Goal: Information Seeking & Learning: Learn about a topic

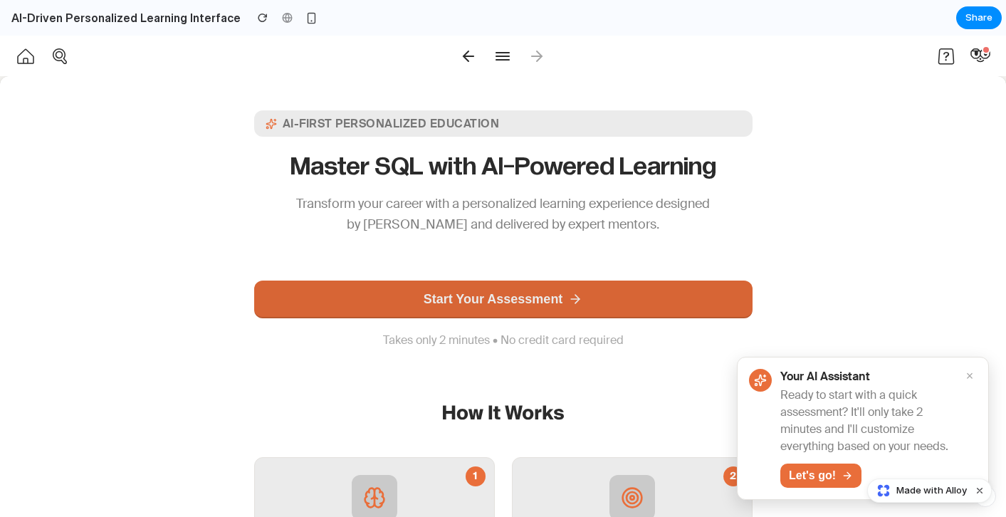
click at [662, 299] on button "Start Your Assessment" at bounding box center [503, 300] width 499 height 38
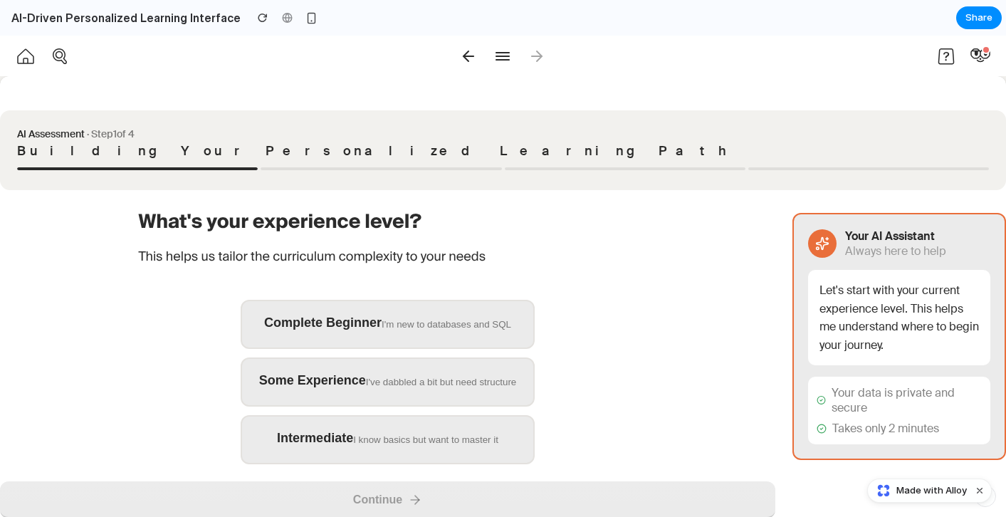
scroll to position [41, 0]
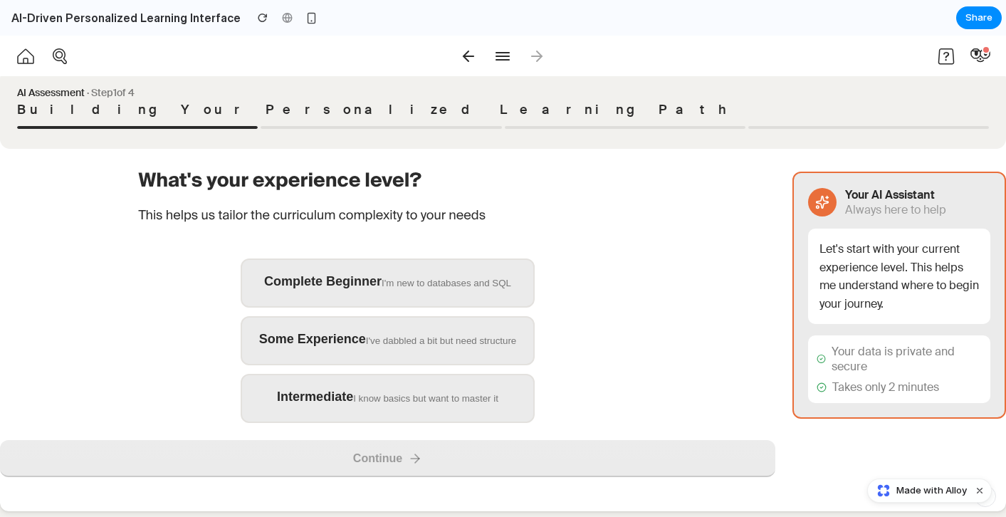
click at [496, 283] on div "I'm new to databases and SQL" at bounding box center [447, 283] width 130 height 11
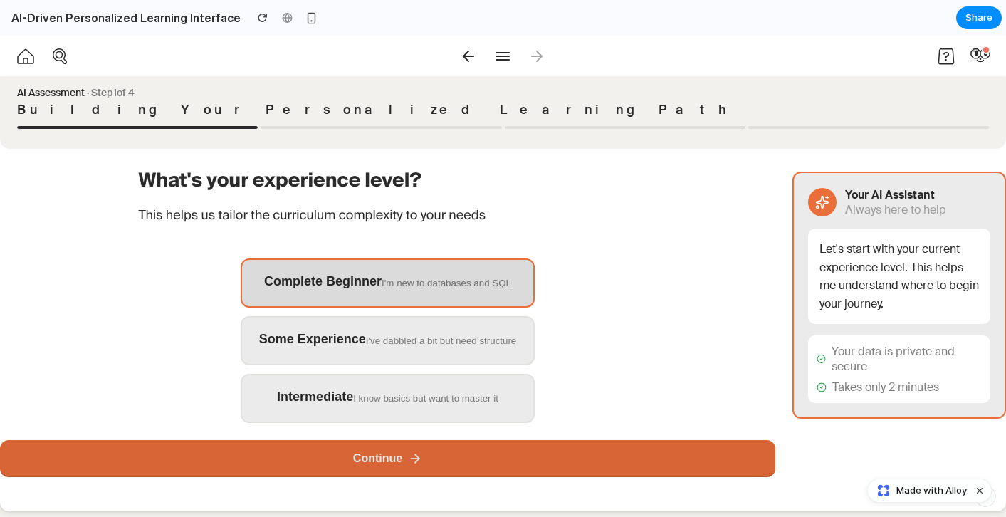
click at [479, 459] on button "Continue" at bounding box center [388, 458] width 776 height 37
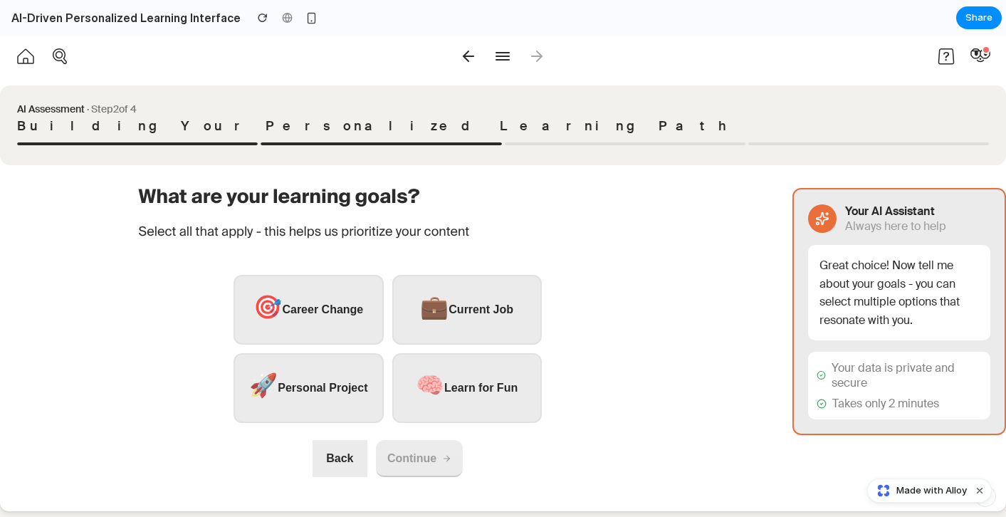
click at [286, 331] on button "🎯 Career Change" at bounding box center [309, 310] width 150 height 70
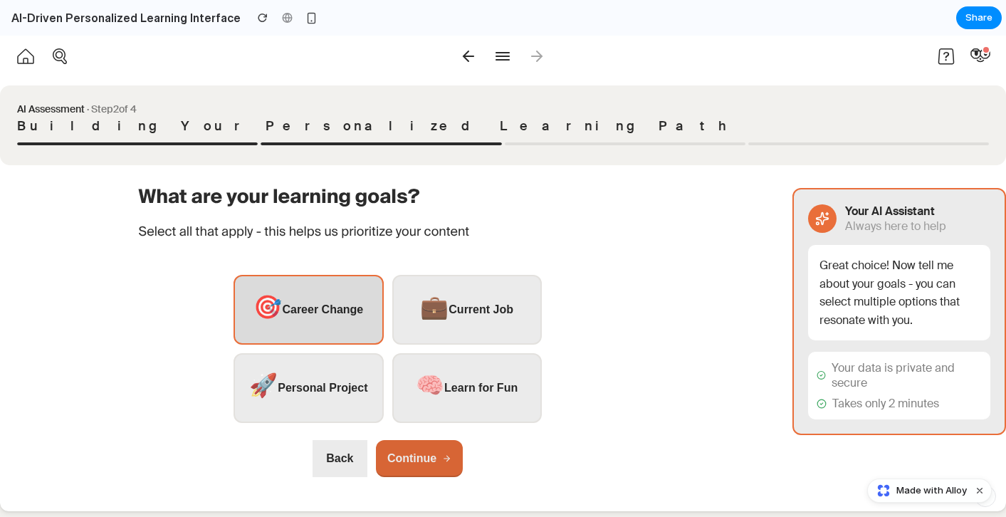
click at [437, 471] on button "Continue" at bounding box center [419, 458] width 87 height 37
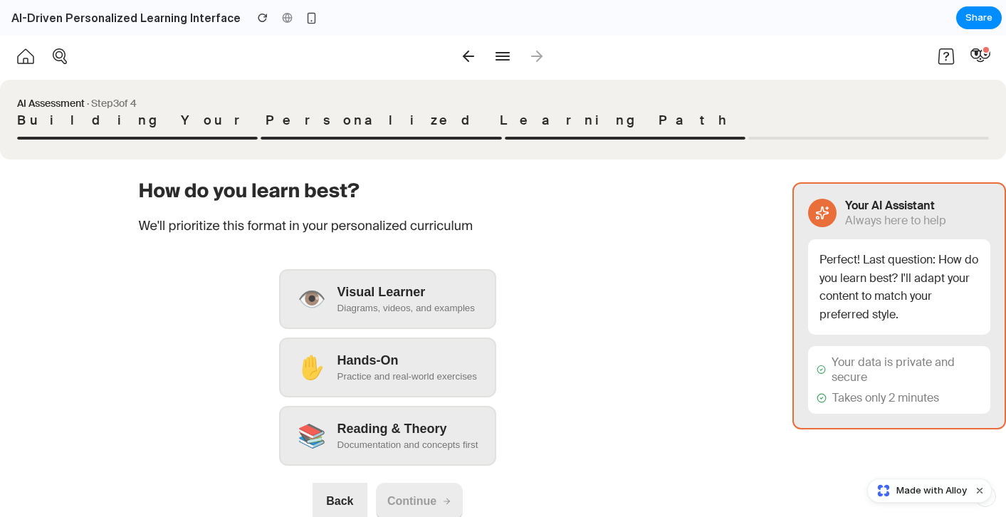
click at [423, 296] on div "Visual Learner" at bounding box center [408, 292] width 141 height 15
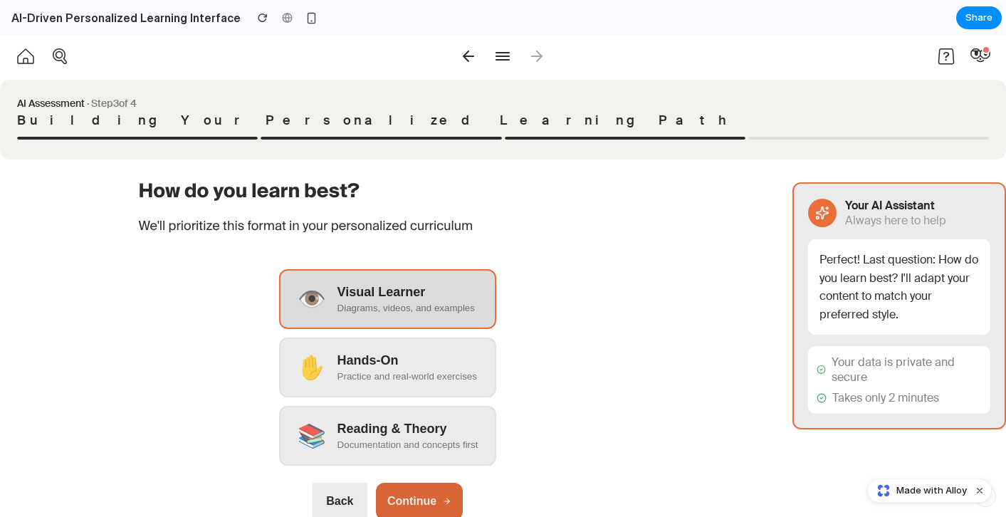
click at [427, 495] on button "Continue" at bounding box center [419, 501] width 87 height 37
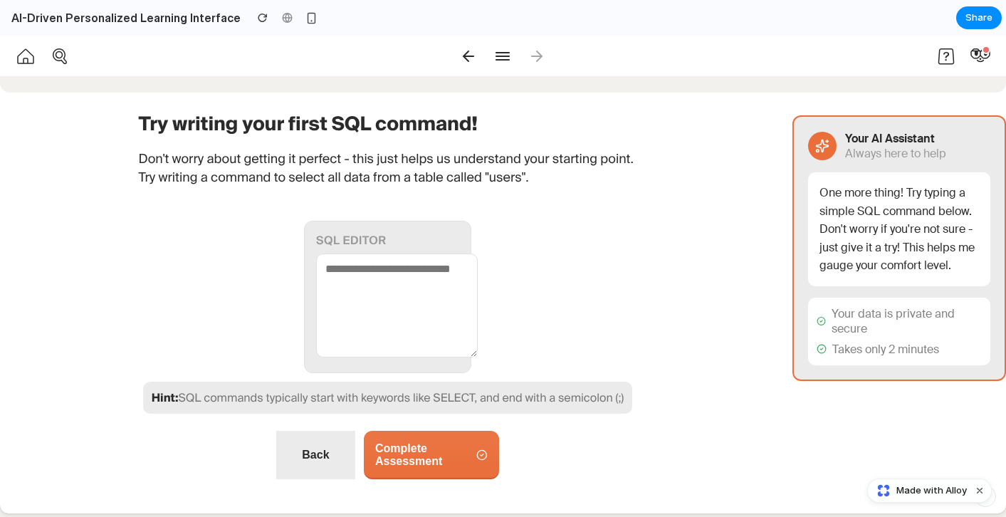
scroll to position [100, 0]
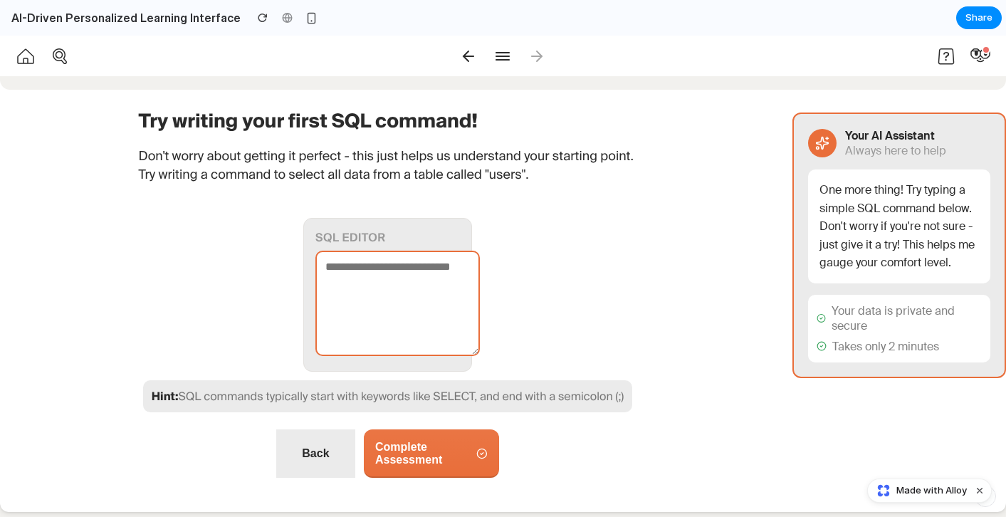
click at [376, 310] on textarea at bounding box center [397, 303] width 165 height 105
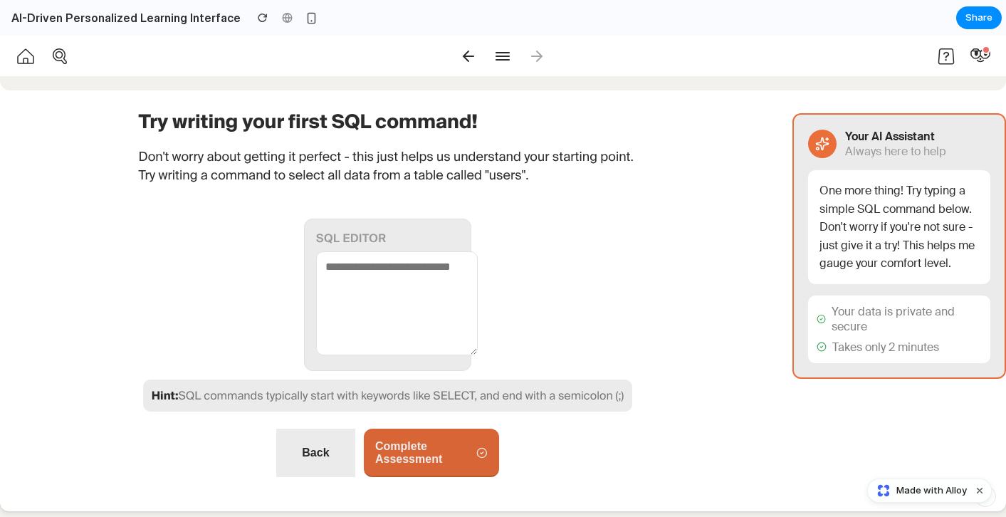
click at [403, 459] on button "Complete Assessment" at bounding box center [431, 453] width 135 height 48
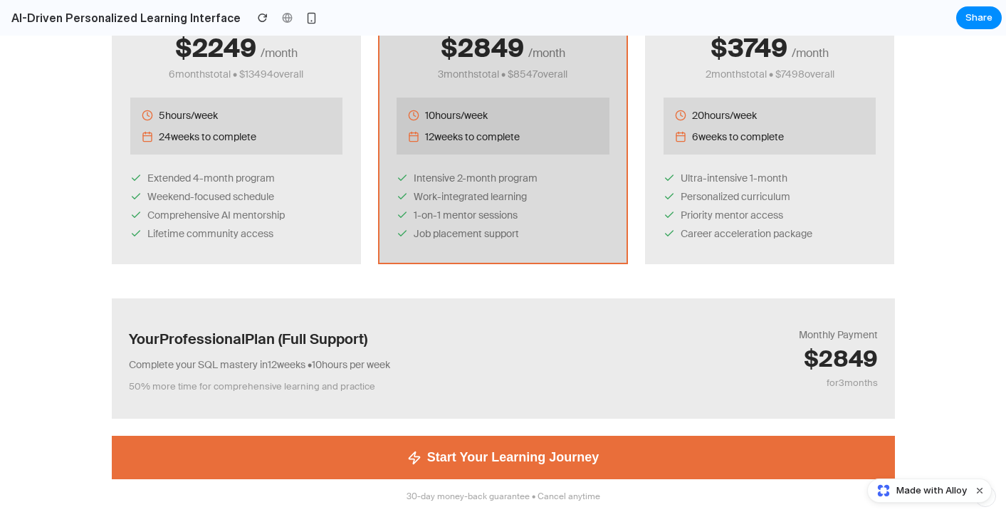
scroll to position [319, 0]
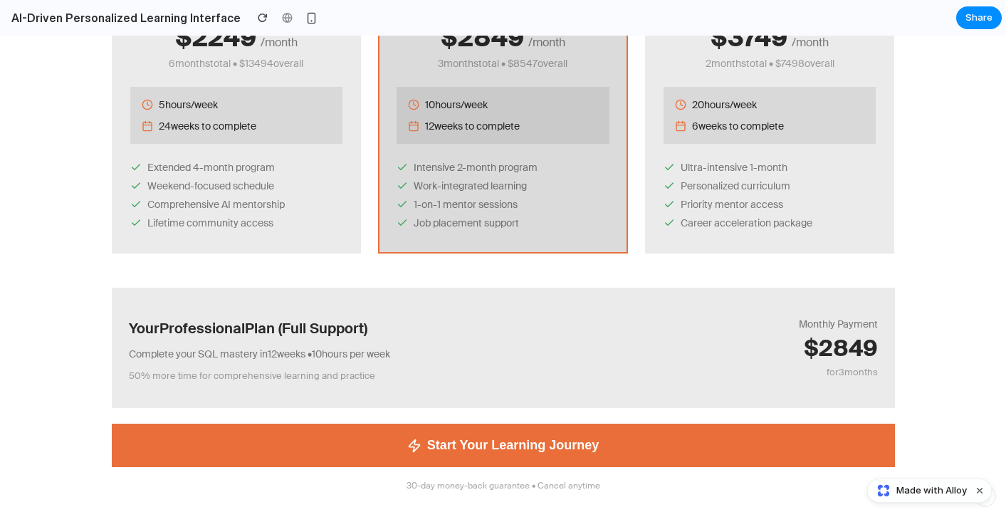
click at [405, 456] on button "Start Your Learning Journey" at bounding box center [503, 445] width 783 height 43
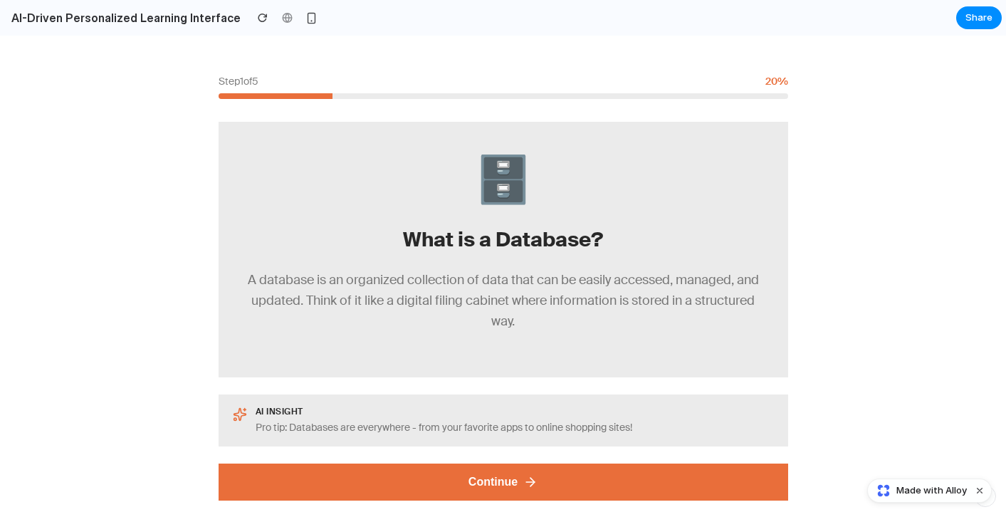
click at [397, 486] on button "Continue" at bounding box center [504, 482] width 570 height 37
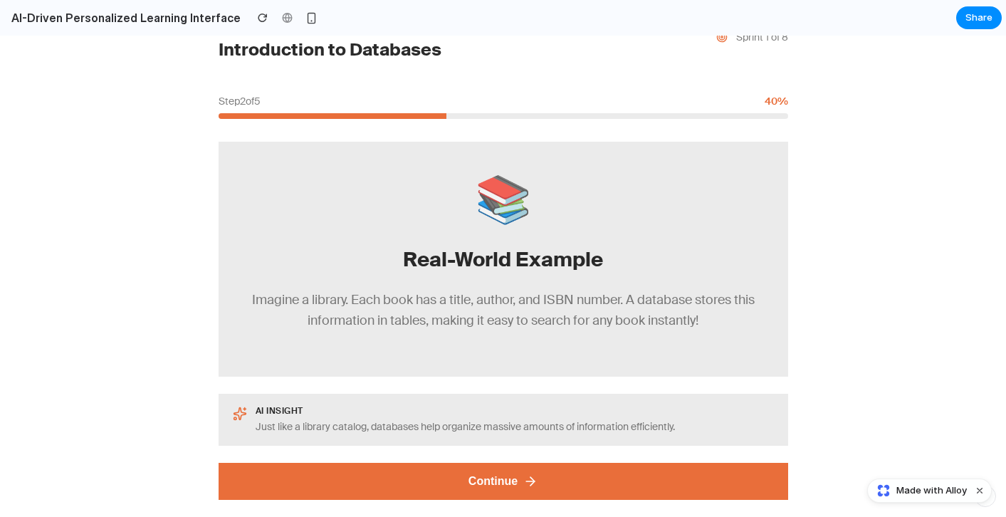
scroll to position [51, 0]
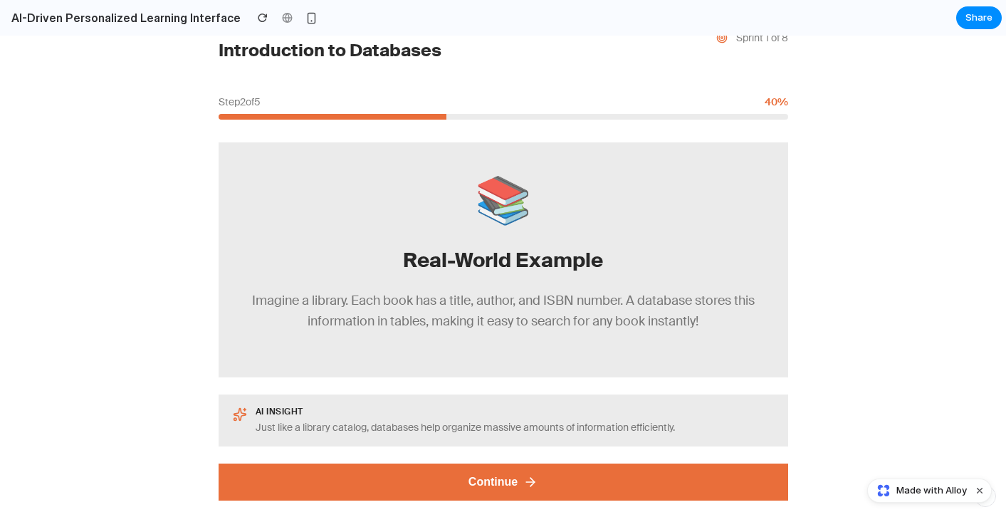
click at [397, 486] on button "Continue" at bounding box center [504, 482] width 570 height 37
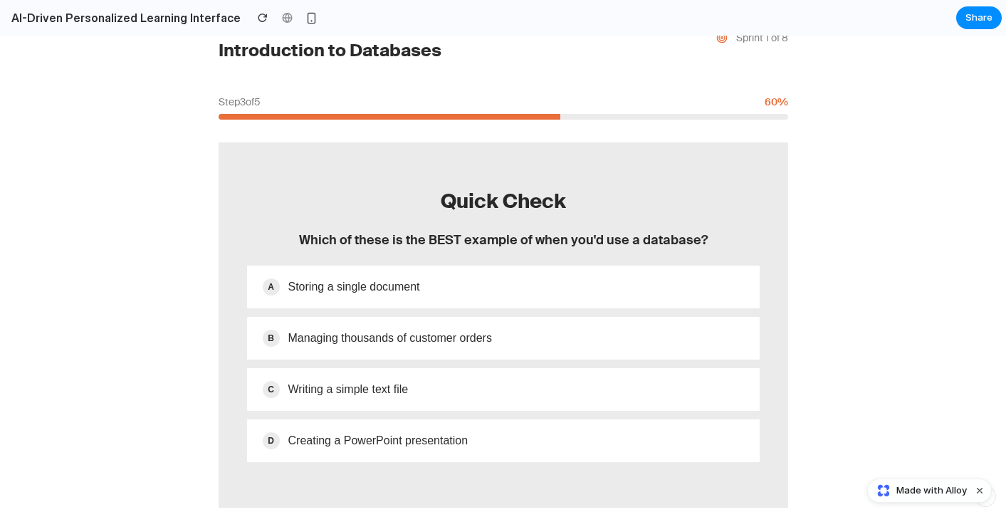
click at [339, 284] on span "Storing a single document" at bounding box center [516, 287] width 456 height 13
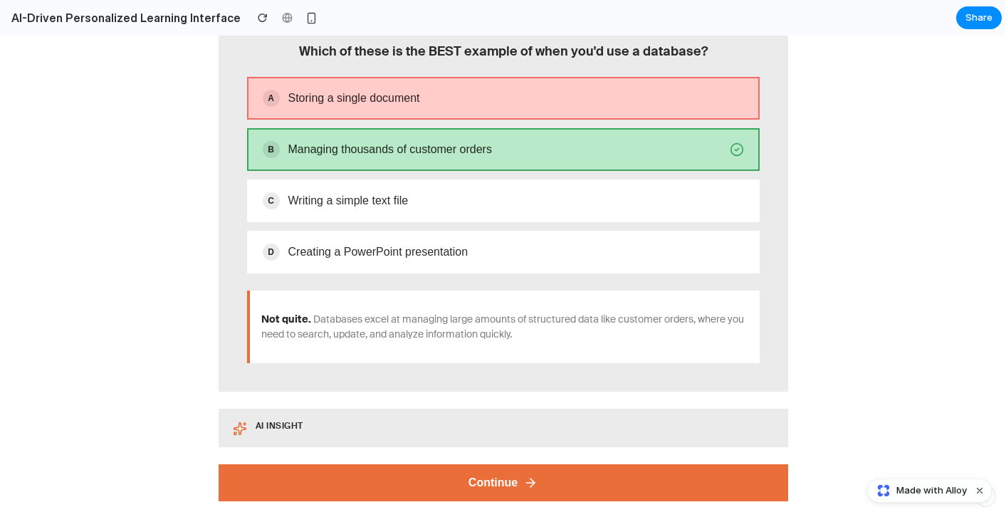
click at [429, 492] on button "Continue" at bounding box center [504, 482] width 570 height 37
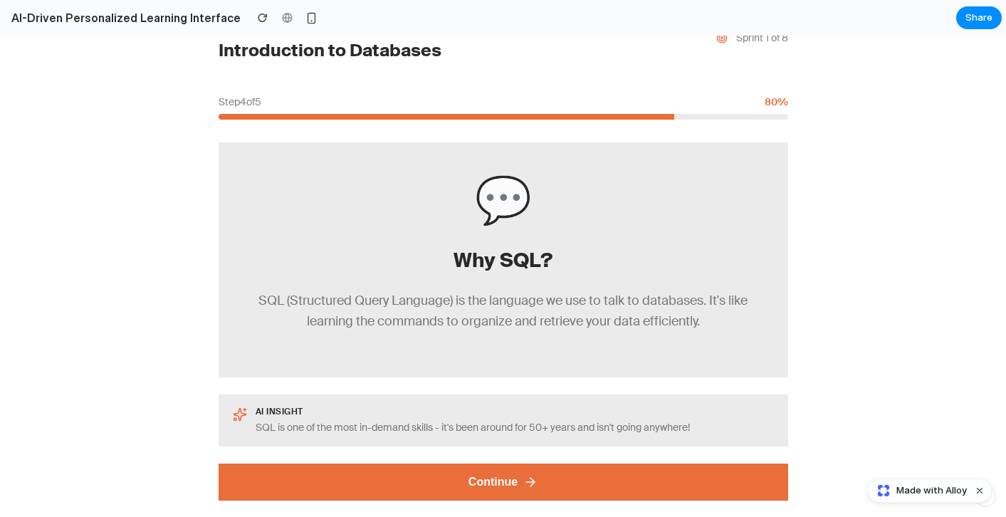
click at [429, 494] on button "Continue" at bounding box center [504, 482] width 570 height 37
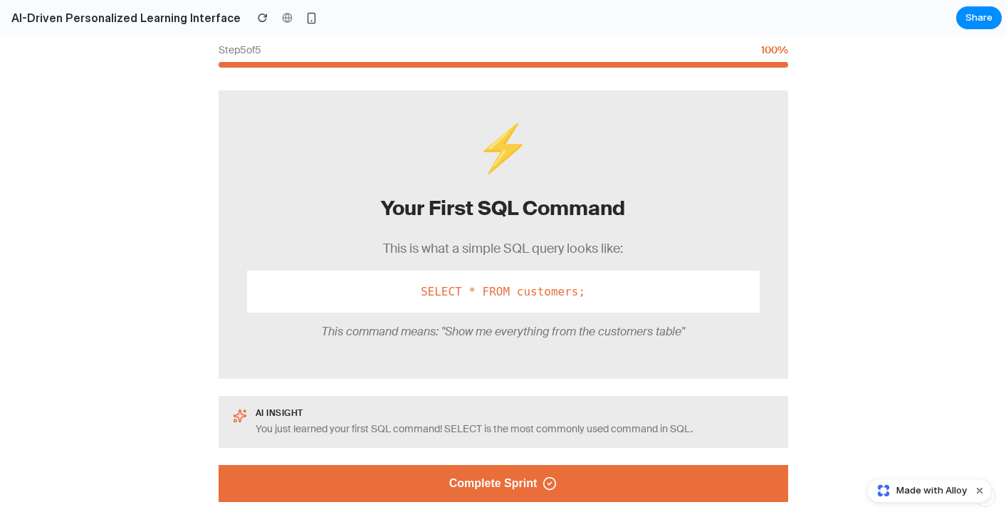
scroll to position [104, 0]
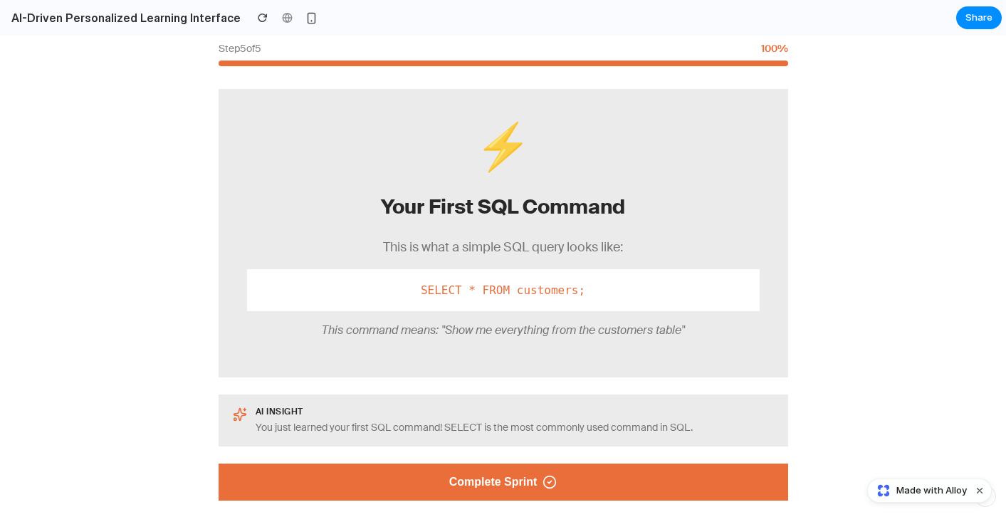
click at [429, 489] on button "Complete Sprint" at bounding box center [504, 482] width 570 height 37
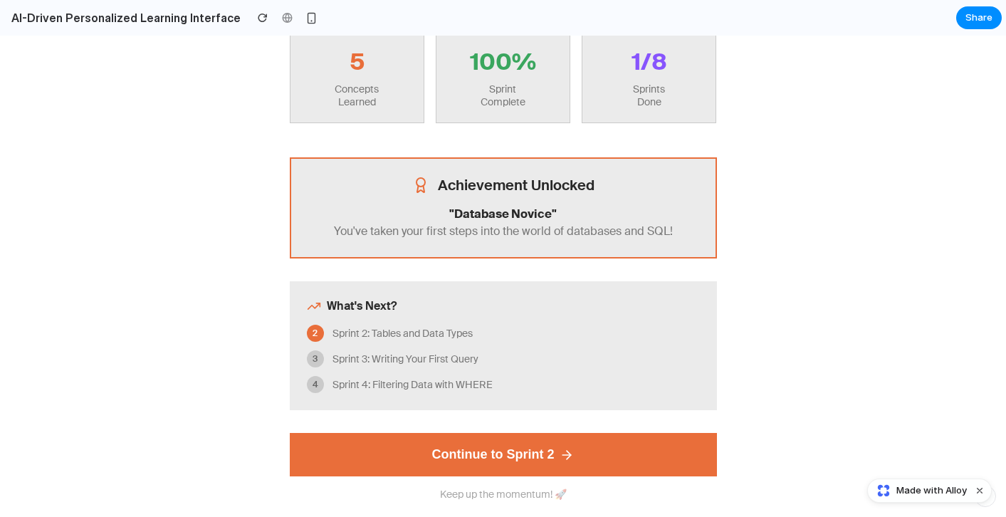
scroll to position [268, 0]
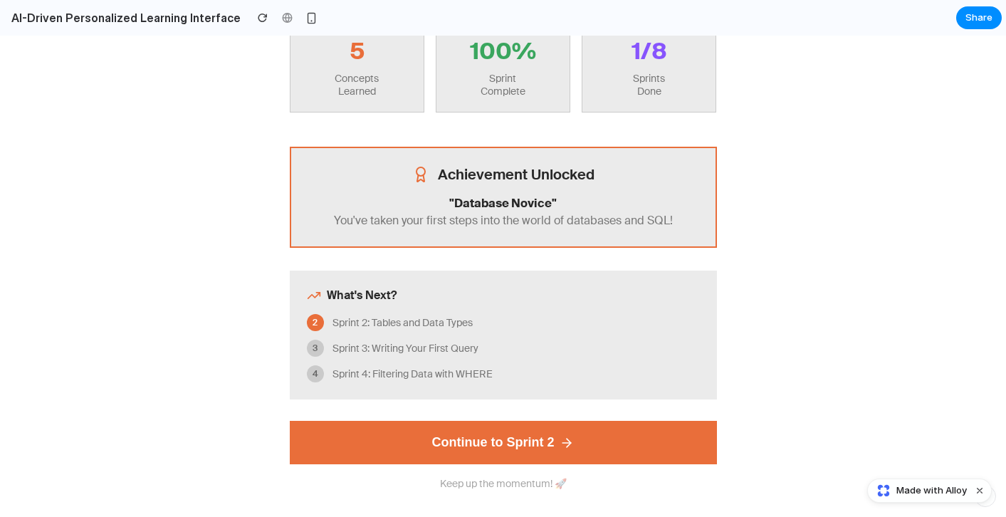
click at [450, 452] on button "Continue to Sprint 2" at bounding box center [503, 442] width 427 height 43
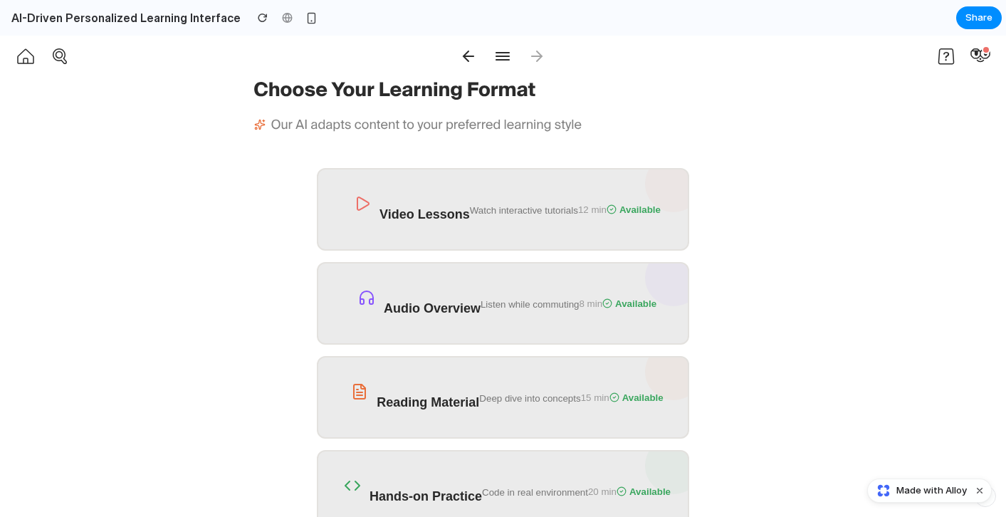
scroll to position [115, 0]
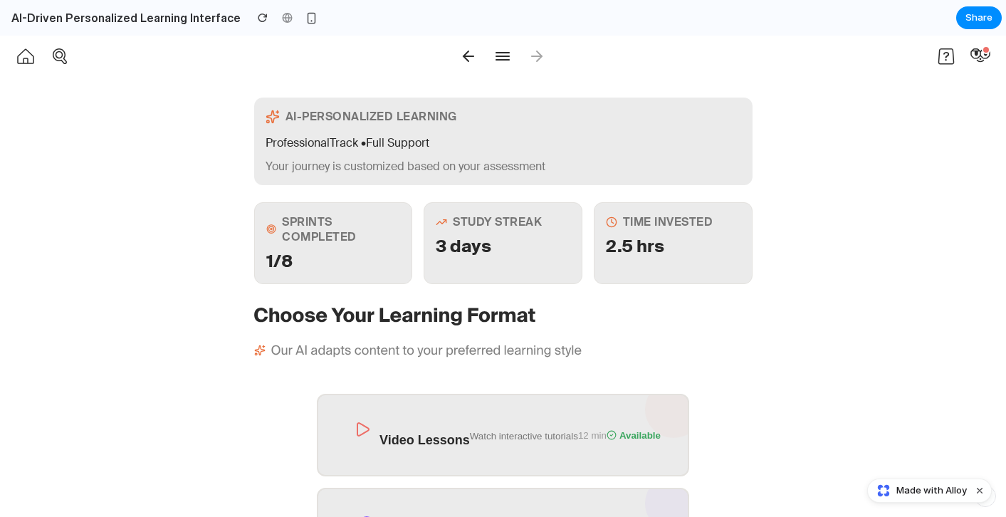
click at [276, 137] on div "Professional Track • Full Support" at bounding box center [504, 142] width 476 height 15
click at [276, 250] on div "1/8" at bounding box center [333, 261] width 135 height 22
